Goal: Transaction & Acquisition: Purchase product/service

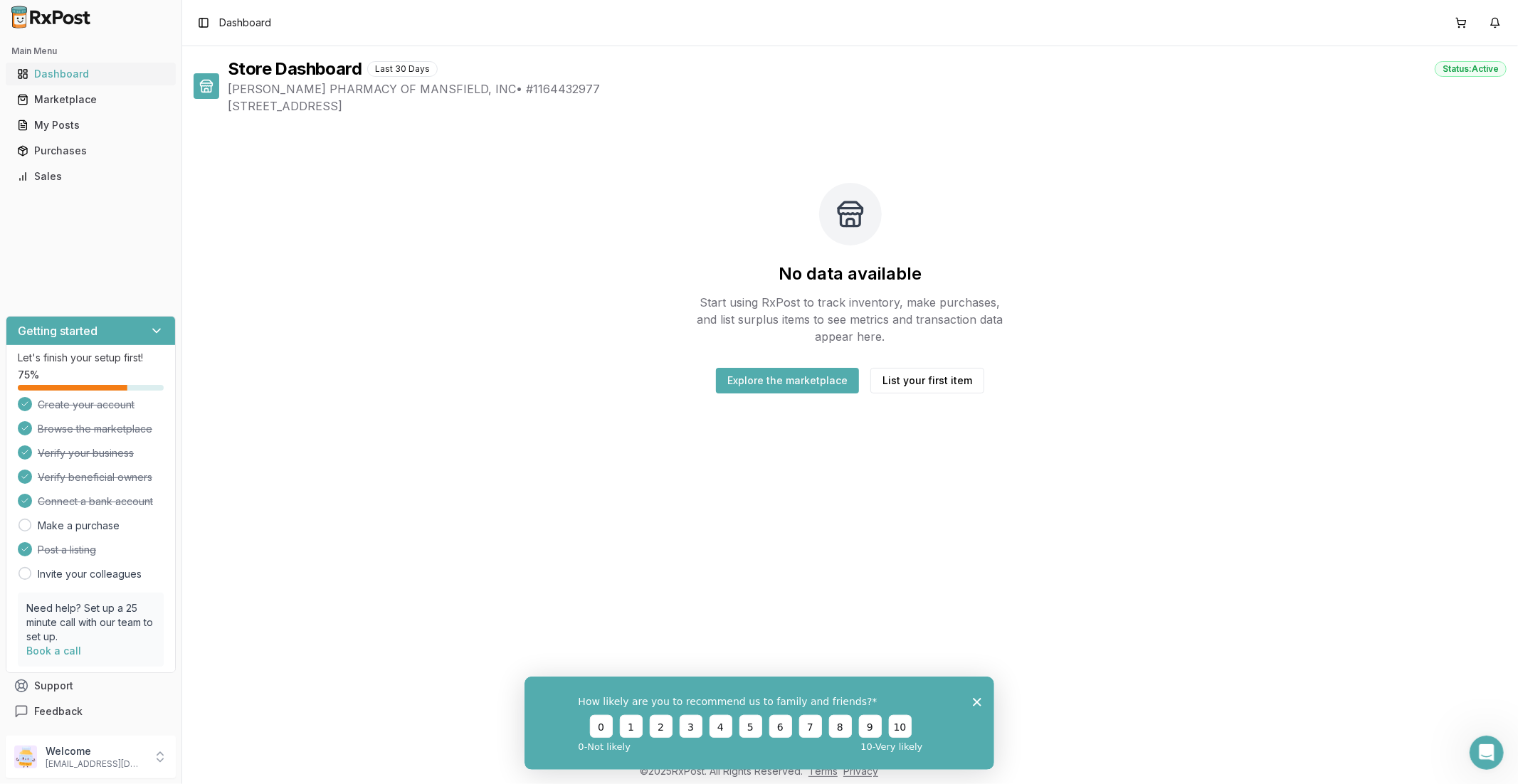
click at [74, 76] on div "Dashboard" at bounding box center [90, 73] width 148 height 14
click at [73, 75] on div "Dashboard" at bounding box center [90, 73] width 148 height 14
click at [777, 384] on button "Explore the marketplace" at bounding box center [787, 380] width 143 height 26
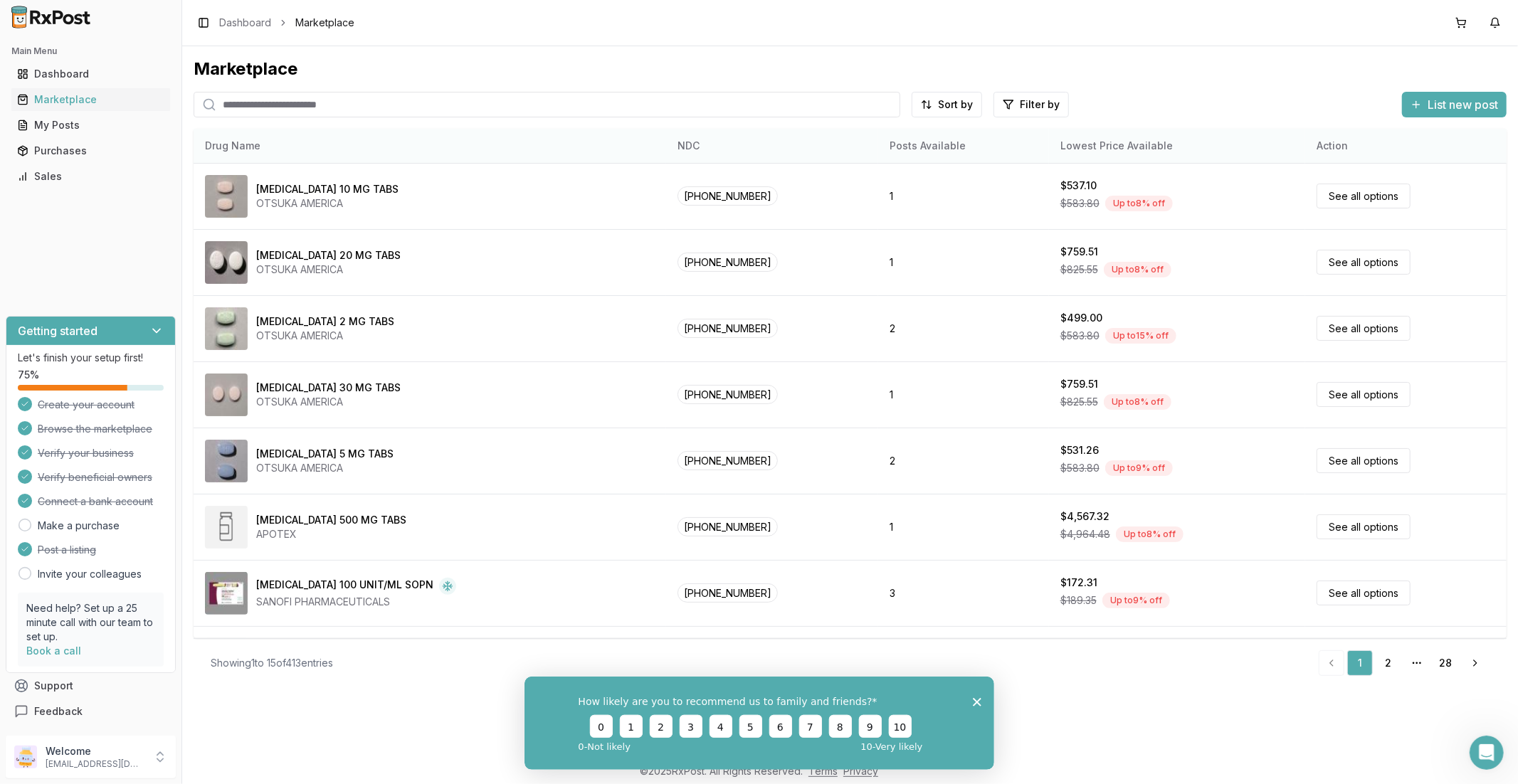
click at [920, 148] on th "Posts Available" at bounding box center [963, 146] width 171 height 34
click at [938, 109] on html "Main Menu Dashboard Marketplace My Posts Purchases Sales Getting started Let's …" at bounding box center [759, 392] width 1518 height 784
click at [1138, 73] on html "Main Menu Dashboard Marketplace My Posts Purchases Sales Getting started Let's …" at bounding box center [759, 392] width 1518 height 784
click at [1138, 641] on link "2" at bounding box center [1388, 663] width 26 height 26
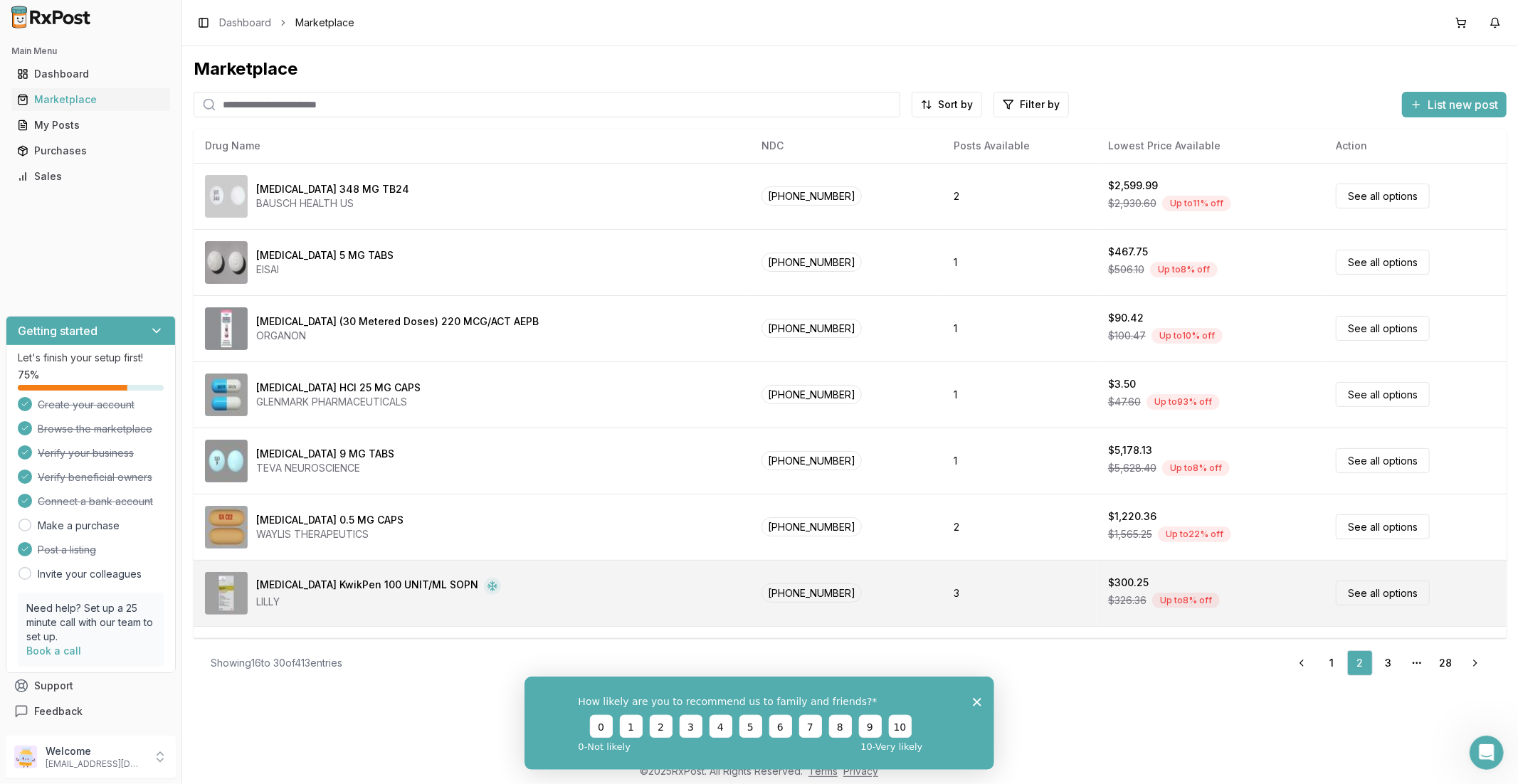
click at [993, 585] on td "3" at bounding box center [1019, 593] width 154 height 66
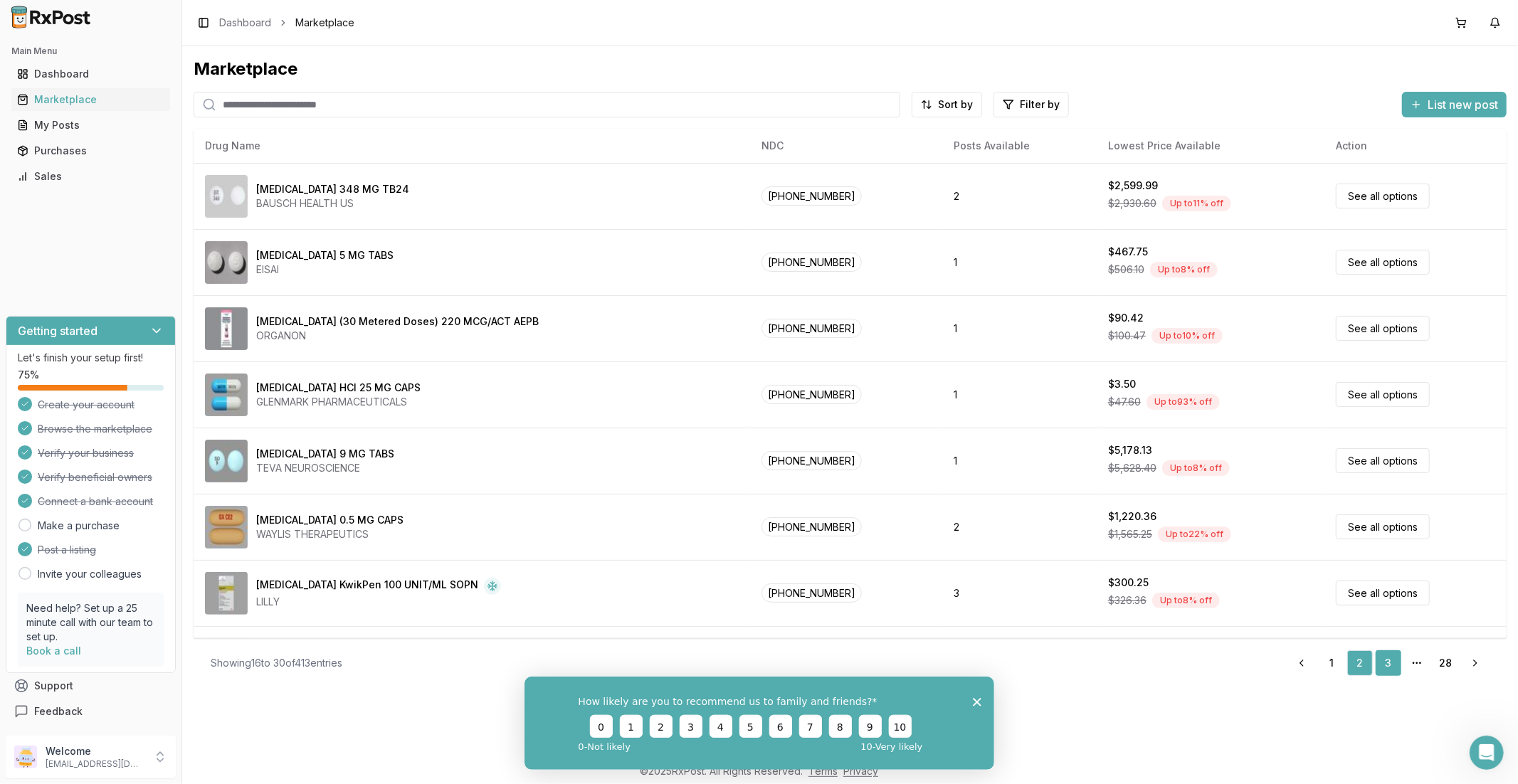
click at [1138, 641] on link "3" at bounding box center [1388, 663] width 26 height 26
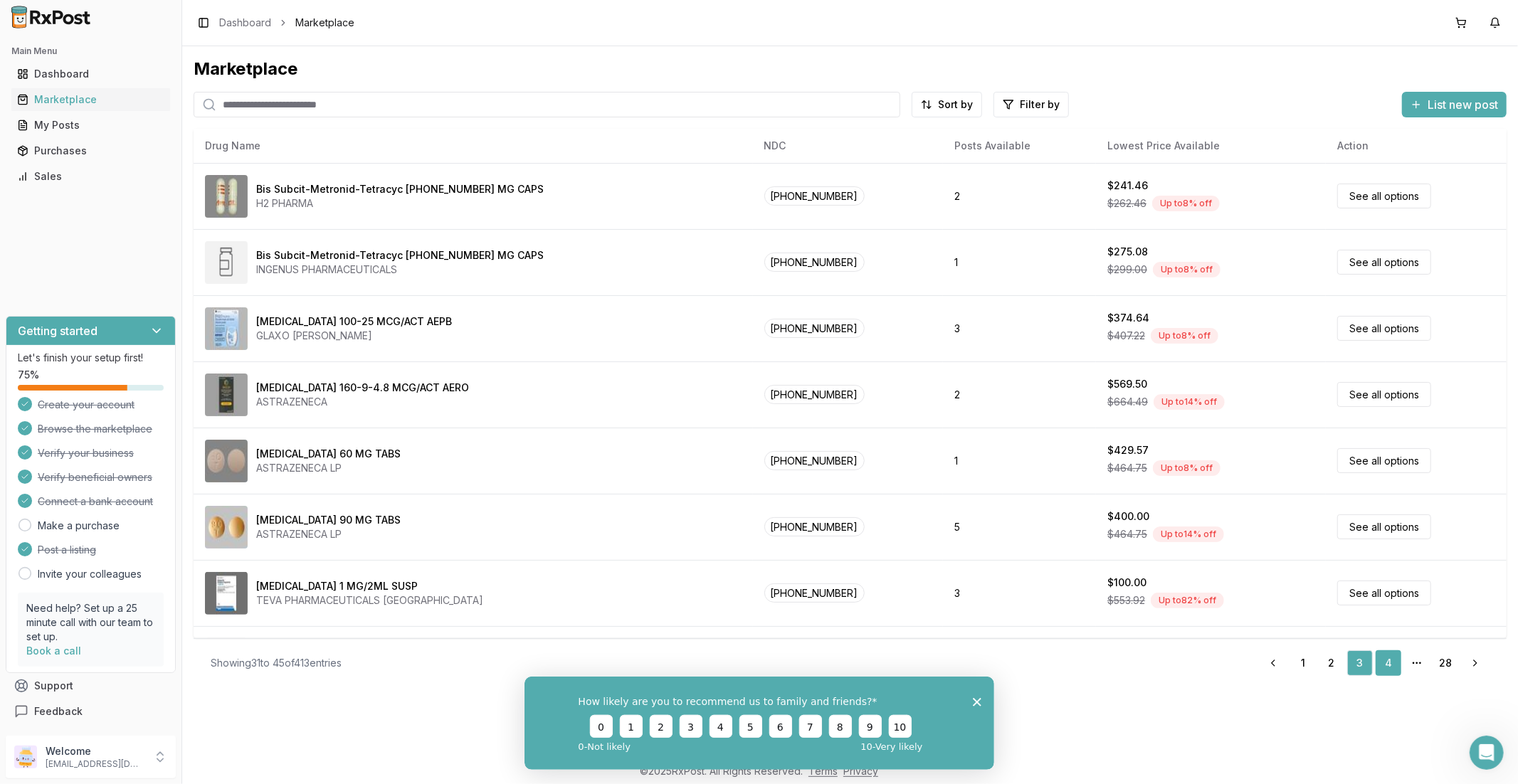
click at [1138, 641] on link "4" at bounding box center [1388, 663] width 26 height 26
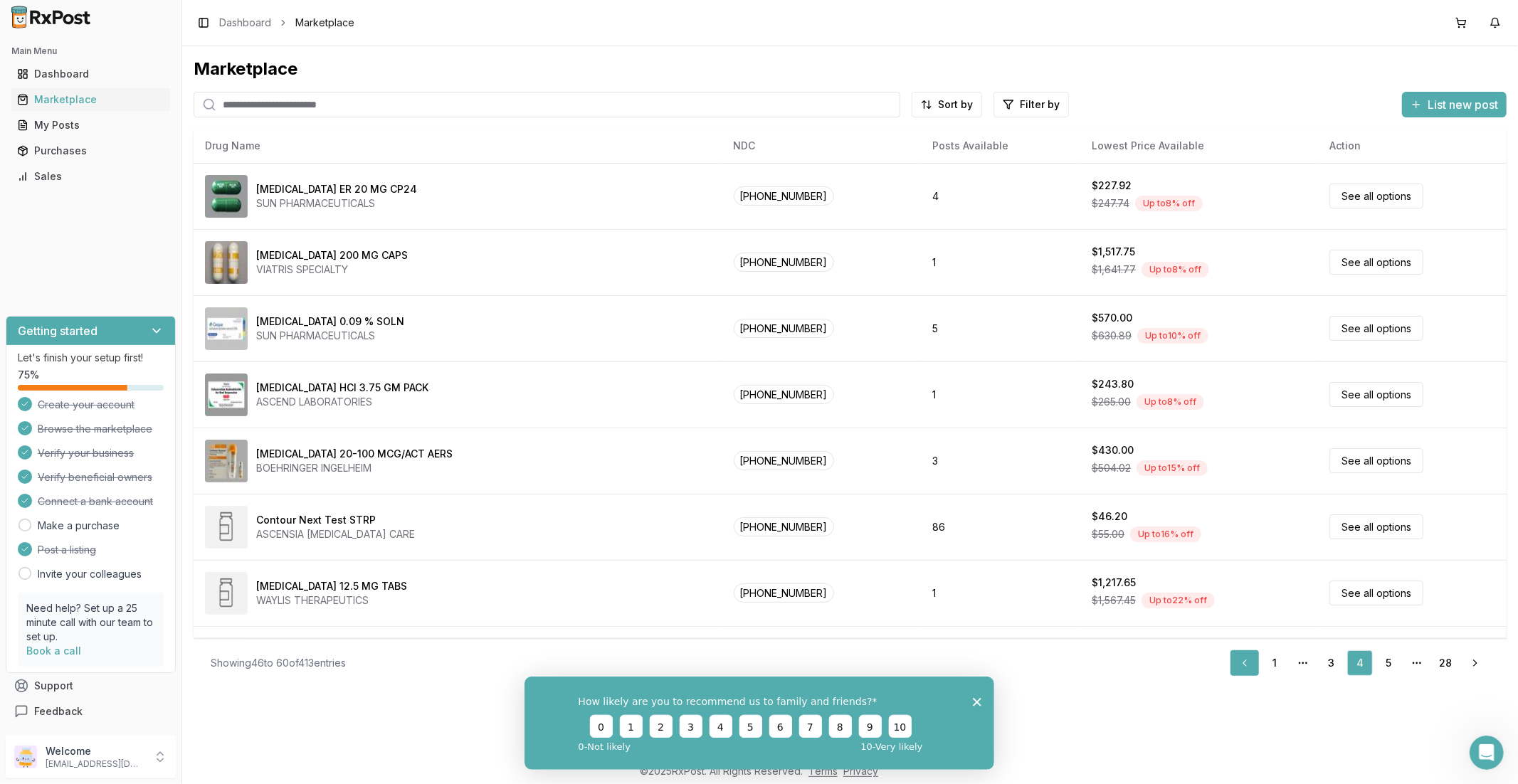
click at [1138, 641] on link "Previous" at bounding box center [1244, 663] width 29 height 26
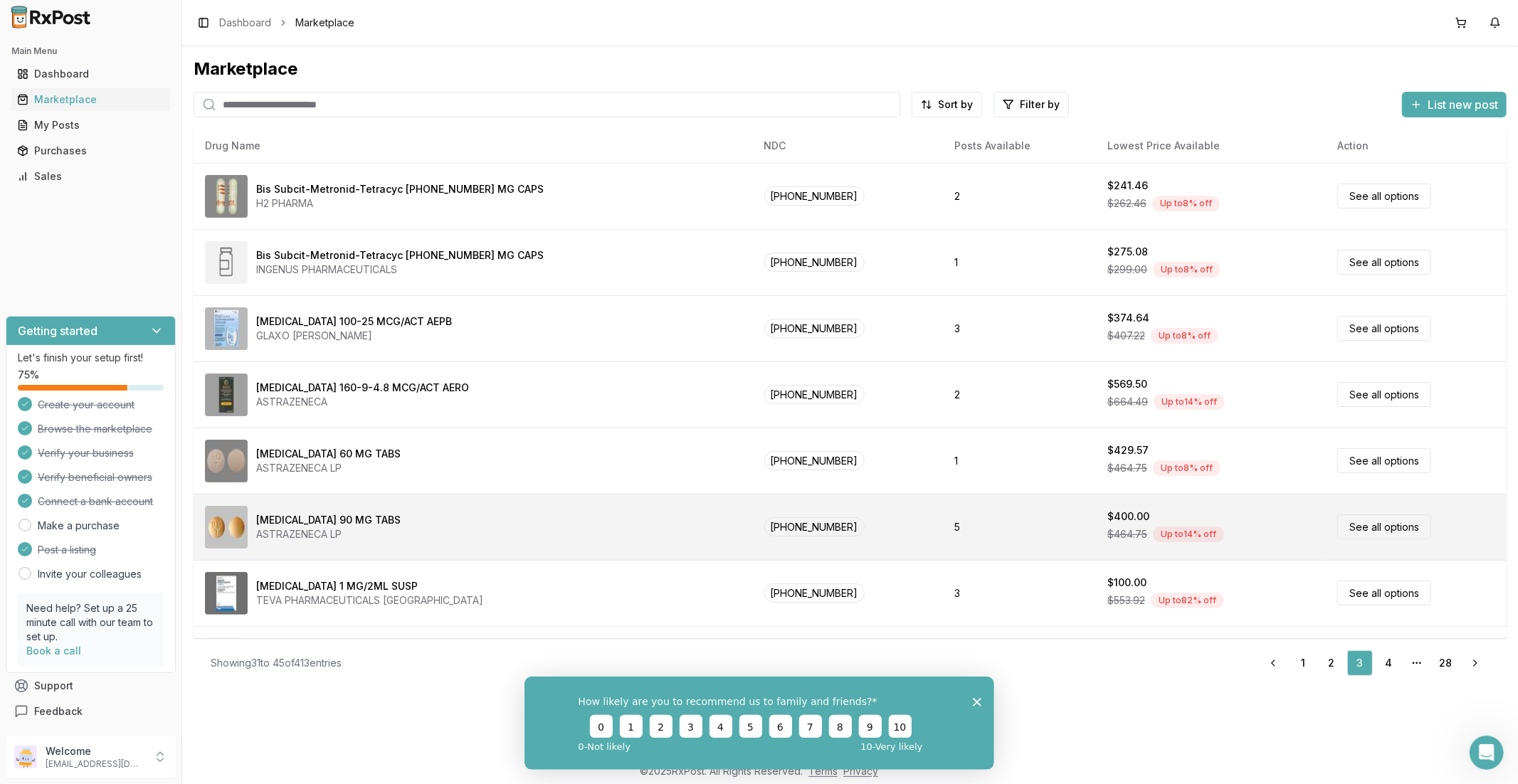
click at [1138, 535] on link "See all options" at bounding box center [1383, 526] width 94 height 25
click at [1138, 532] on link "See all options" at bounding box center [1383, 526] width 94 height 25
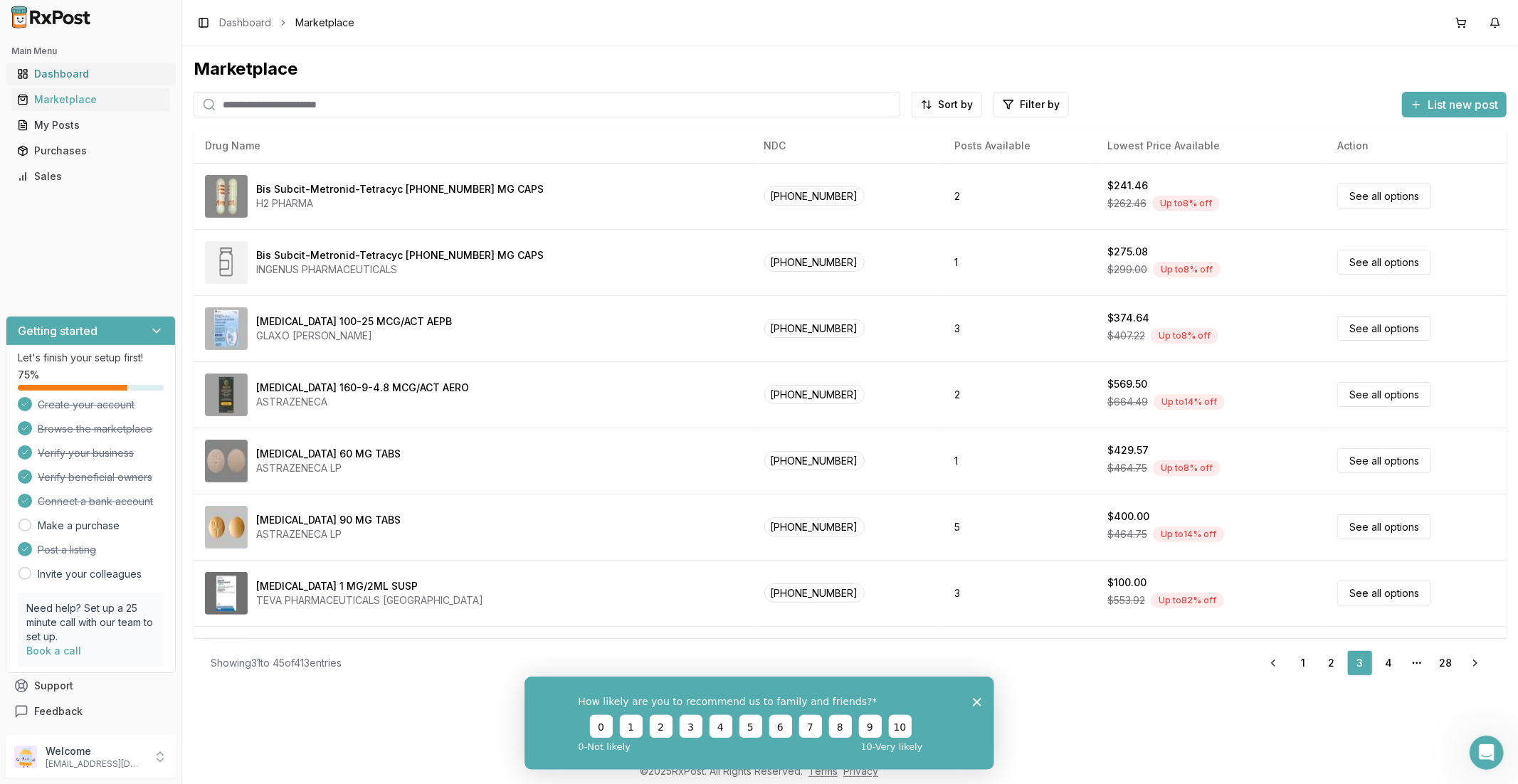
click at [55, 71] on div "Dashboard" at bounding box center [90, 73] width 148 height 14
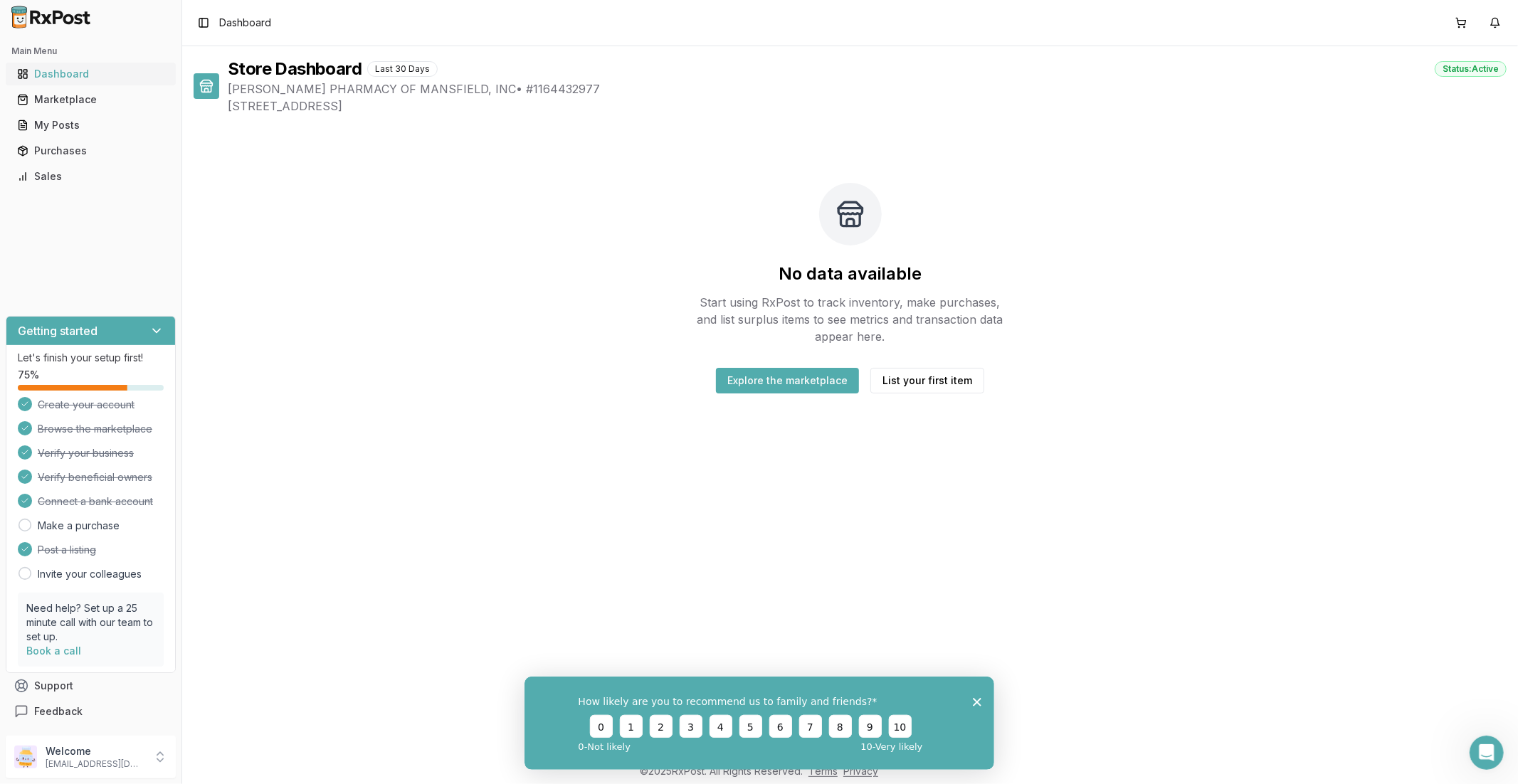
click at [65, 84] on link "Dashboard" at bounding box center [90, 74] width 159 height 26
click at [62, 74] on div "Dashboard" at bounding box center [90, 73] width 148 height 14
click at [762, 387] on button "Explore the marketplace" at bounding box center [787, 380] width 143 height 26
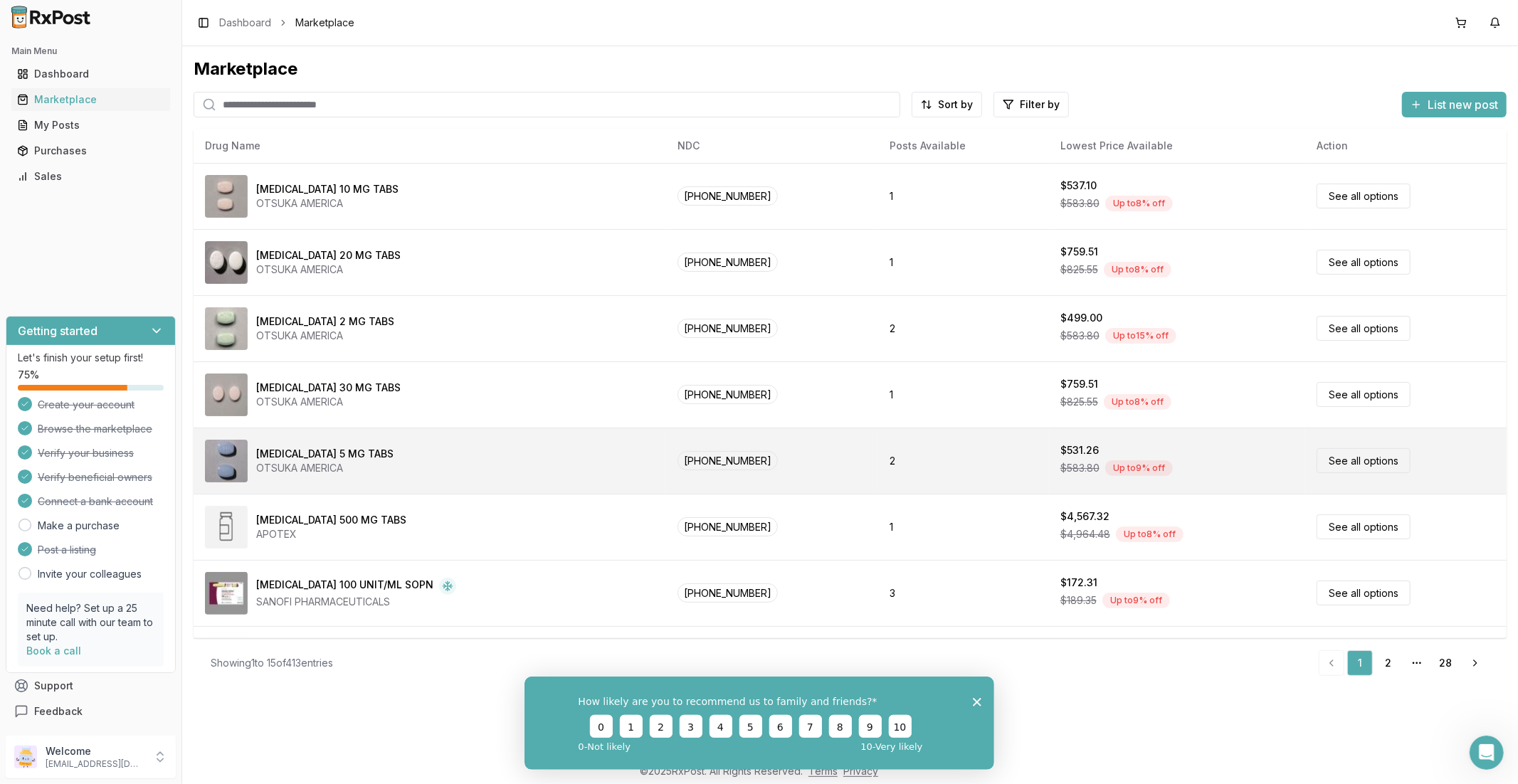
click at [1138, 462] on link "See all options" at bounding box center [1363, 460] width 94 height 25
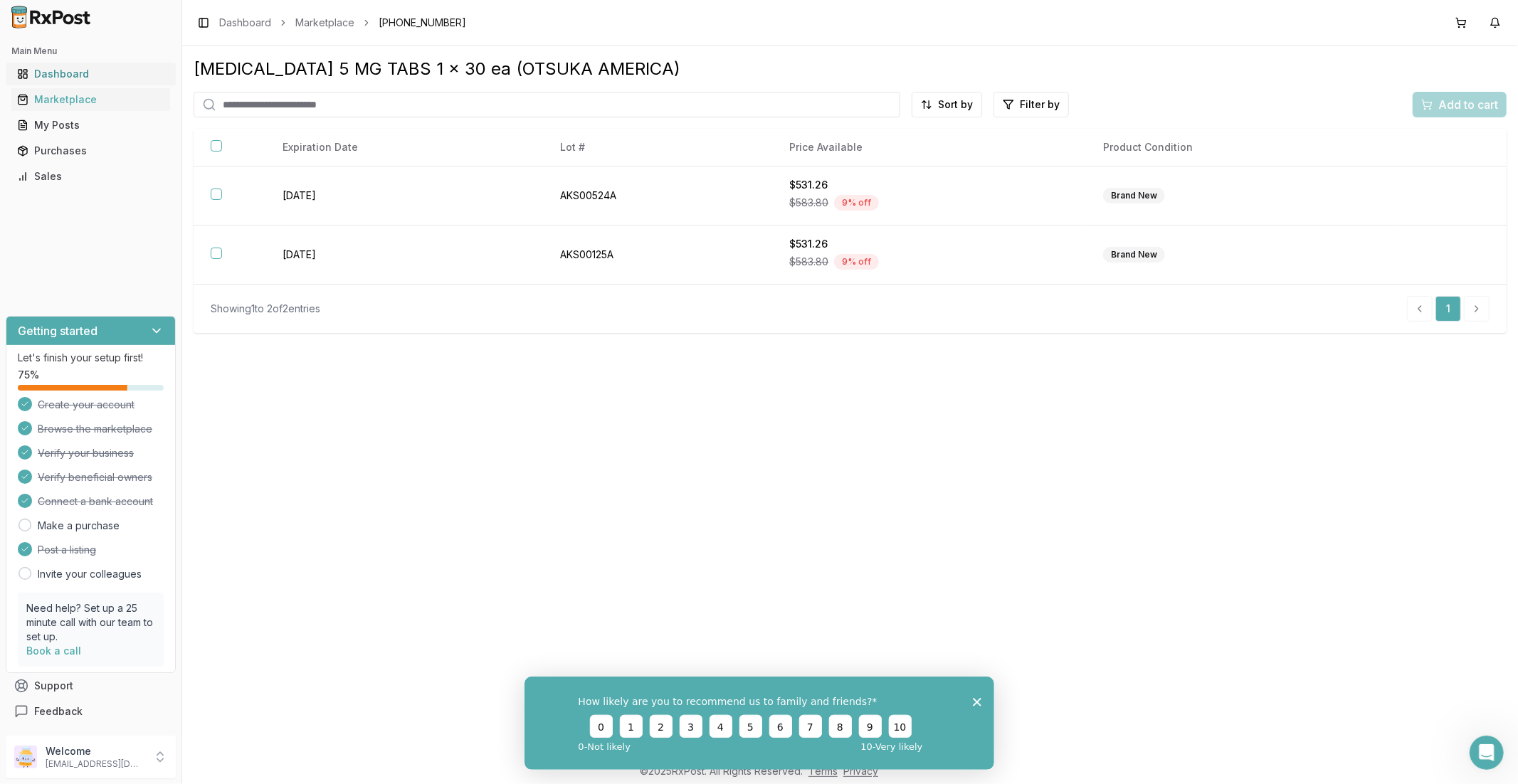
click at [45, 69] on div "Dashboard" at bounding box center [90, 73] width 148 height 14
